Goal: Find specific page/section: Find specific page/section

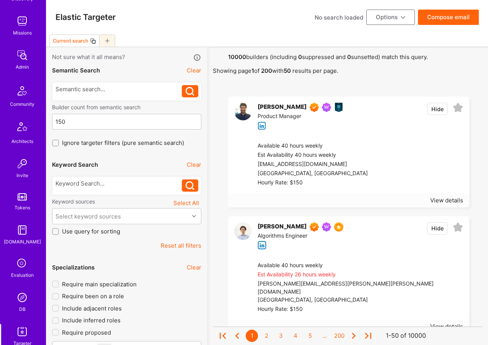
scroll to position [103, 0]
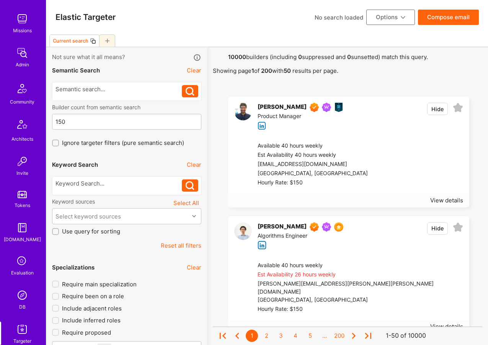
click at [18, 298] on img at bounding box center [22, 294] width 15 height 15
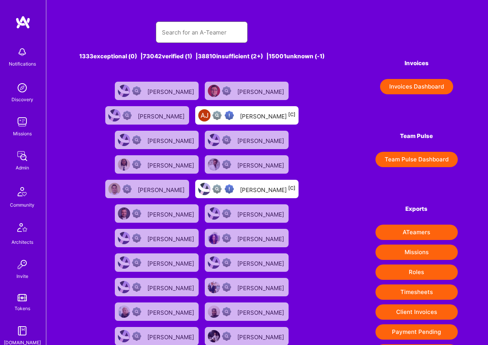
click at [200, 32] on input "text" at bounding box center [202, 33] width 80 height 20
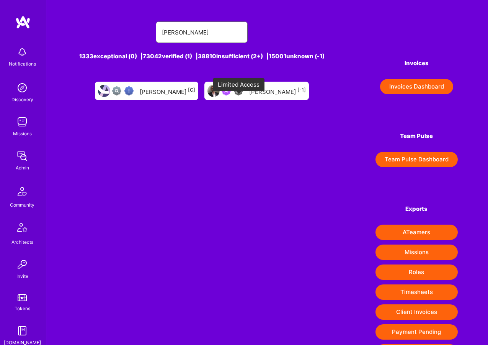
type input "[PERSON_NAME]"
click at [241, 95] on img at bounding box center [238, 90] width 9 height 9
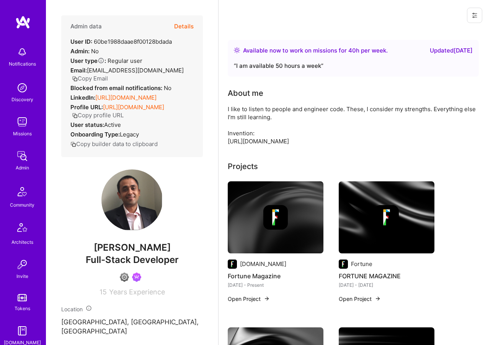
click at [180, 27] on button "Details" at bounding box center [184, 26] width 20 height 22
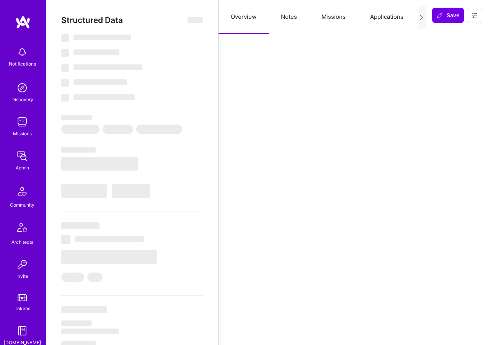
click at [333, 18] on button "Missions" at bounding box center [334, 17] width 49 height 34
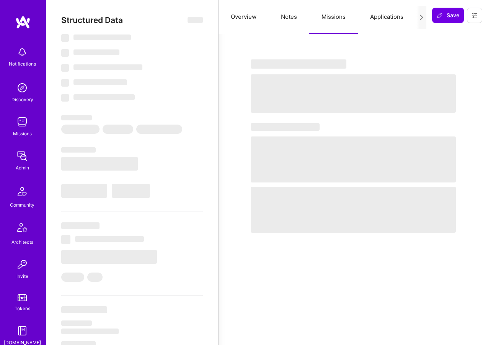
select select "Right Now"
select select "4"
select select "6"
select select "7"
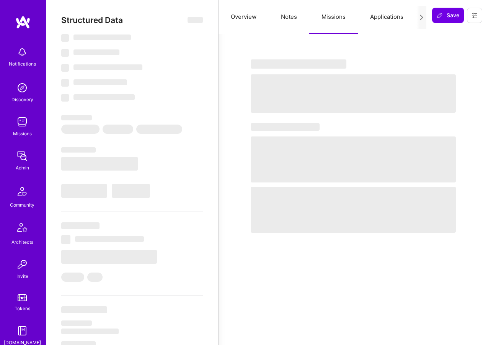
select select "US"
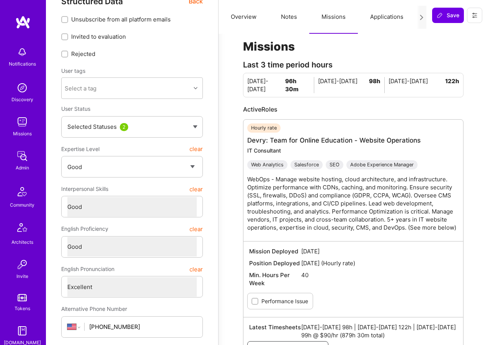
scroll to position [20, 0]
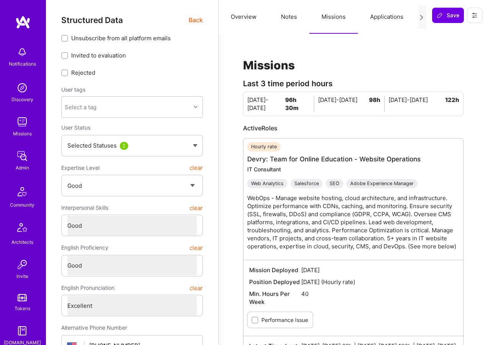
click at [193, 20] on span "Back" at bounding box center [196, 20] width 14 height 10
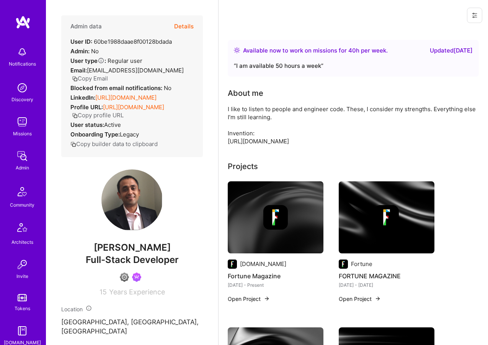
click at [97, 79] on button "Copy Email" at bounding box center [90, 78] width 36 height 8
